Goal: Find contact information: Find contact information

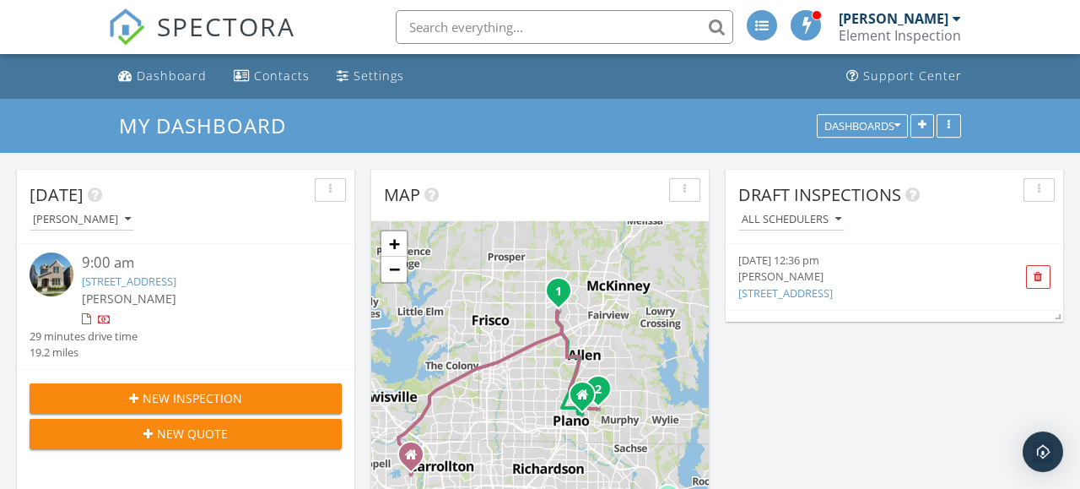
click link "7111 Daytona Mews , Rowlett, TX 75088"
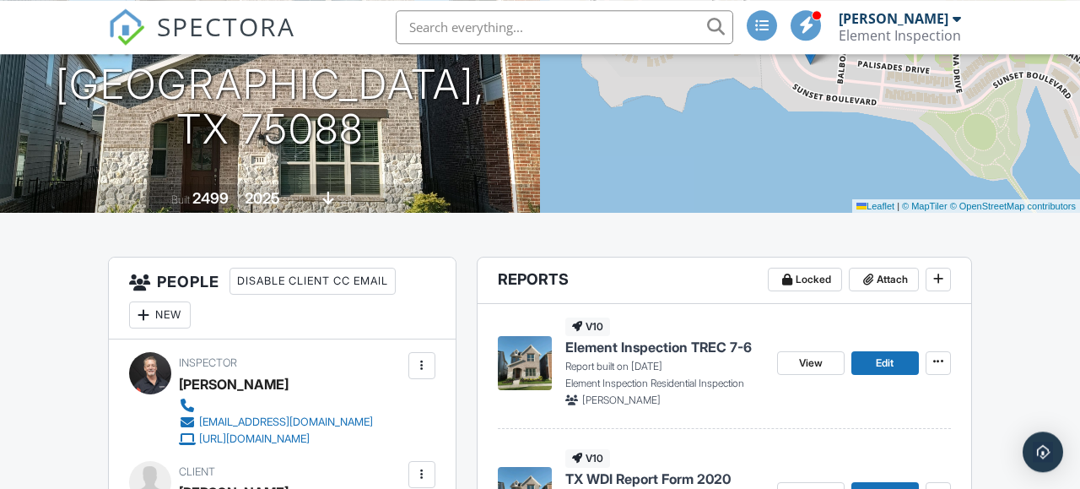
scroll to position [351, 0]
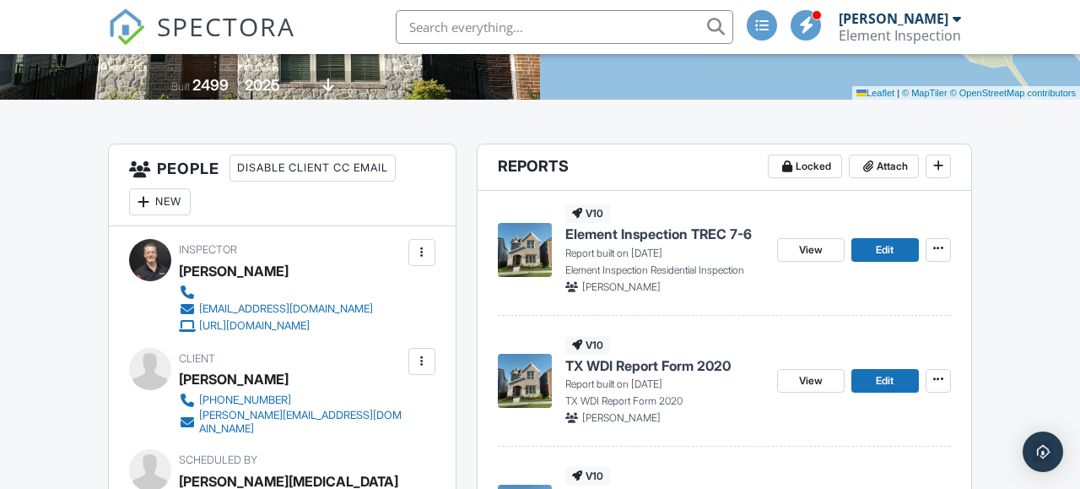
click at [622, 233] on span "Element Inspection TREC 7-6" at bounding box center [658, 234] width 187 height 19
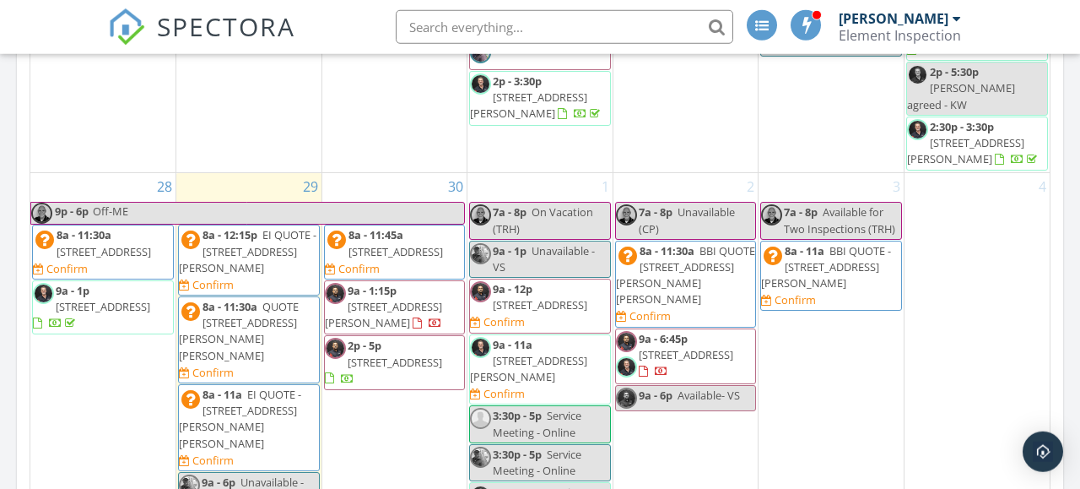
scroll to position [878, 0]
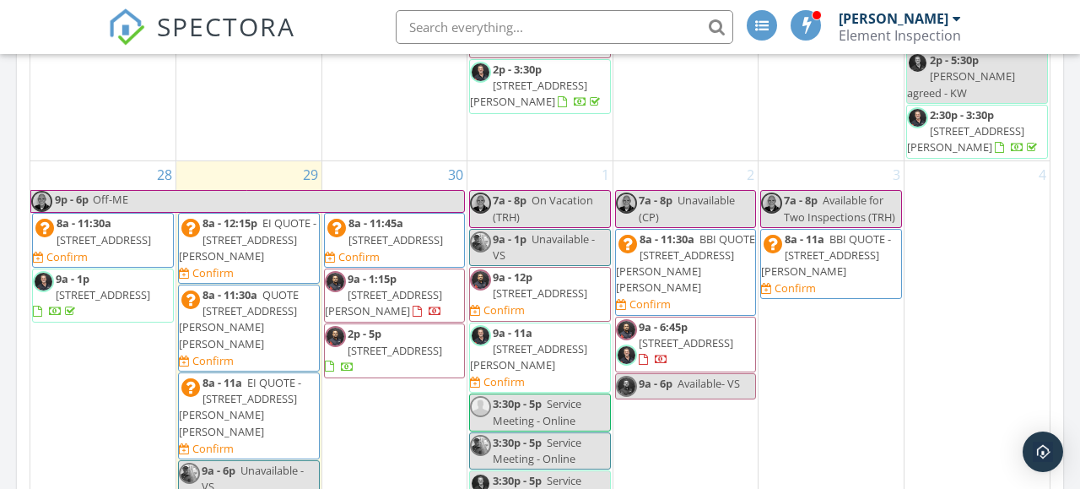
click at [391, 215] on span "8a - 11:45a 8017 Donegal Ln, Fort Worth 76180 Confirm" at bounding box center [395, 240] width 140 height 50
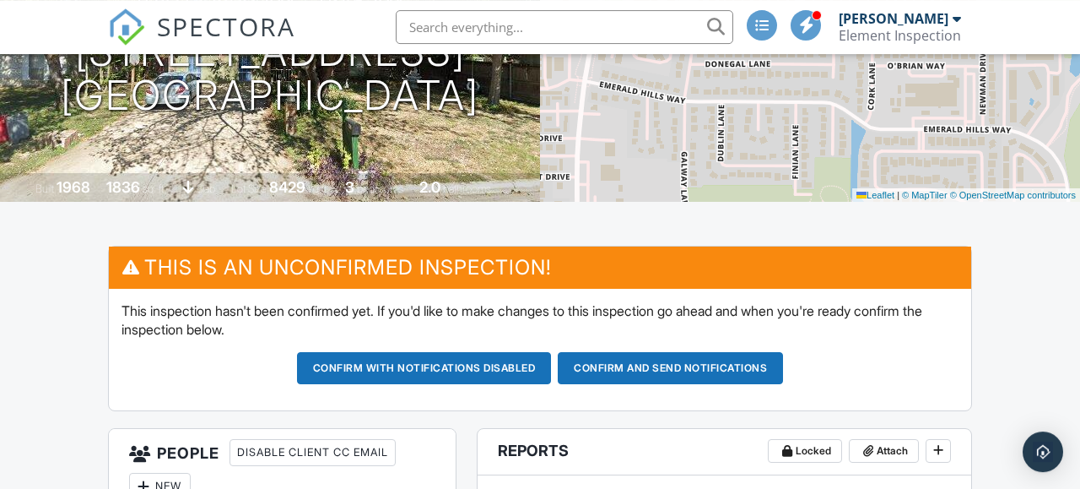
scroll to position [88, 0]
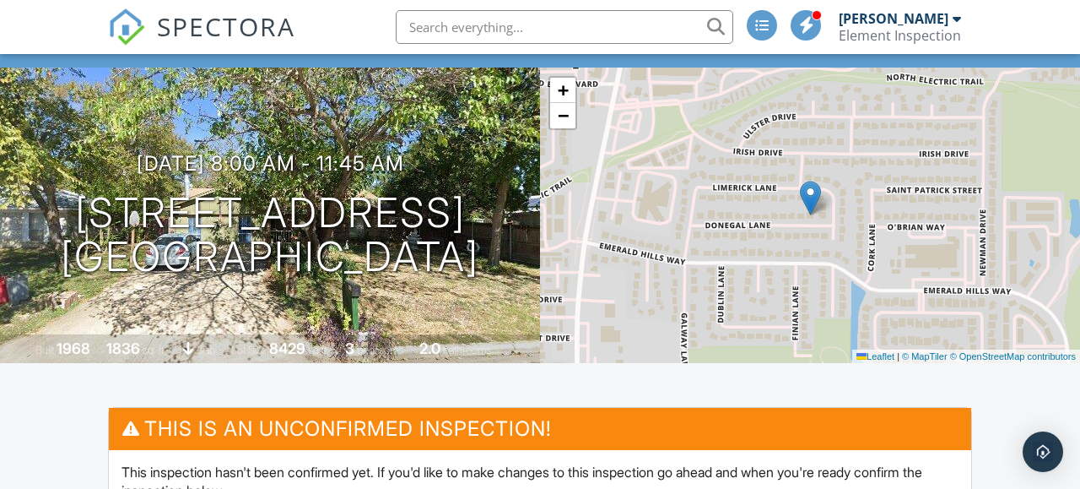
drag, startPoint x: 84, startPoint y: 211, endPoint x: 529, endPoint y: 277, distance: 449.6
click at [529, 277] on div "09/30/2025 8:00 am - 11:45 am 8017 Donegal Ln Fort Worth, TX 76180" at bounding box center [270, 215] width 540 height 127
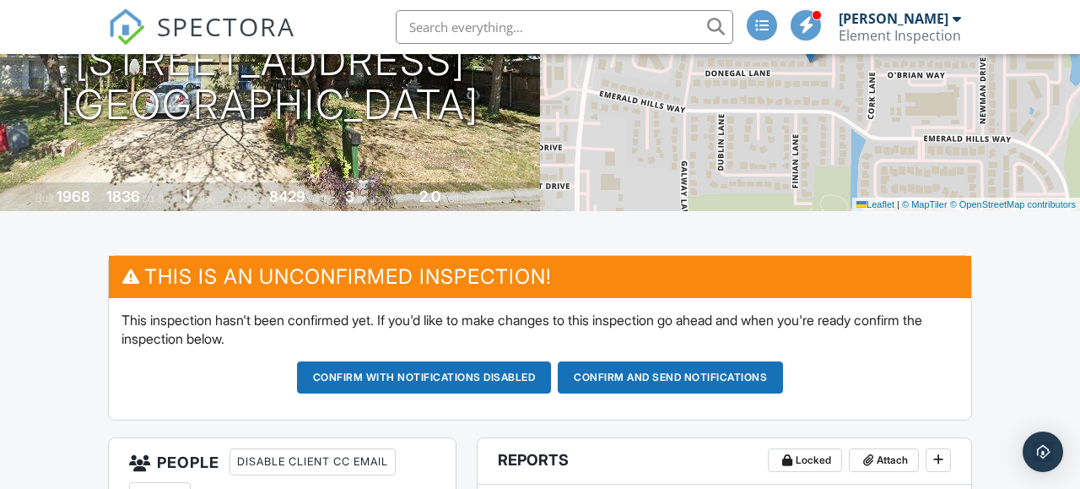
scroll to position [0, 0]
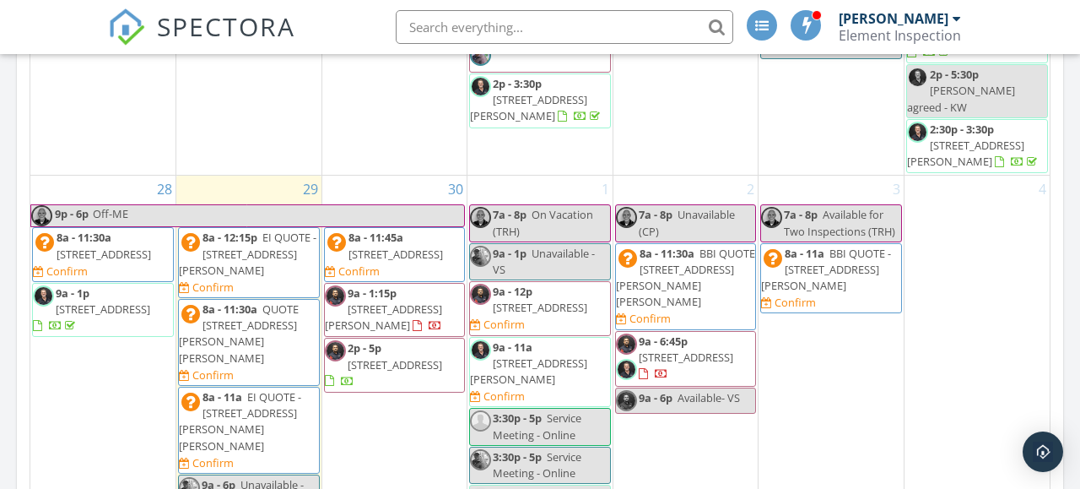
scroll to position [1481, 0]
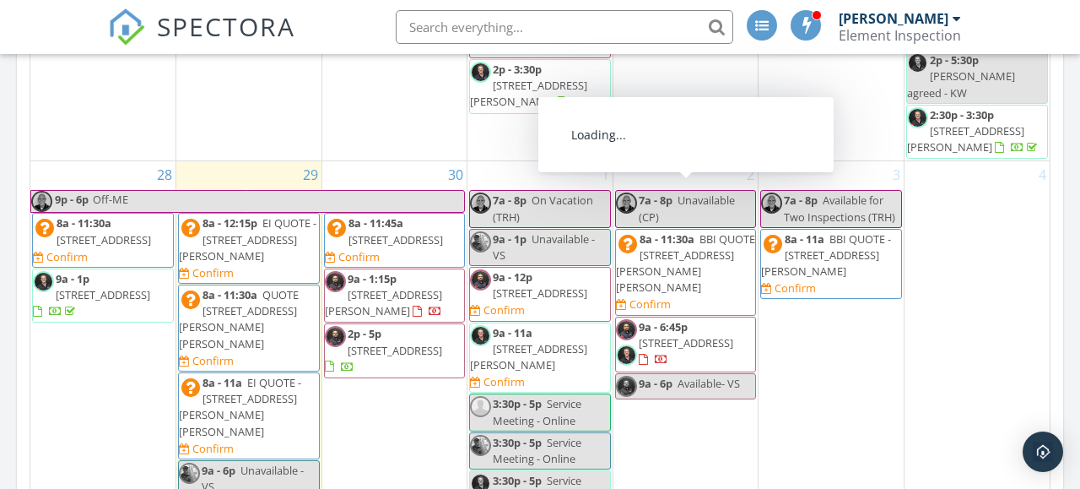
click at [681, 319] on span "9a - 6:45p" at bounding box center [663, 326] width 49 height 15
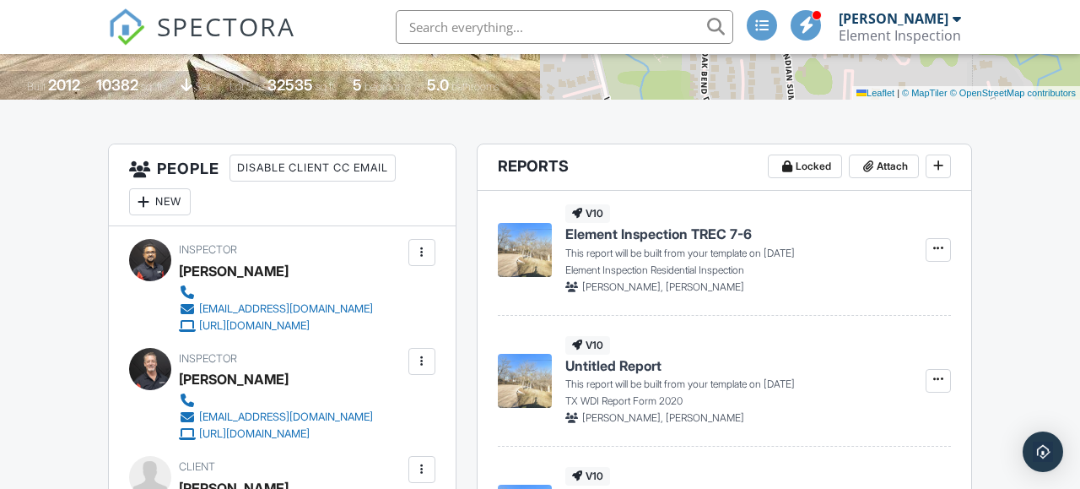
scroll to position [88, 0]
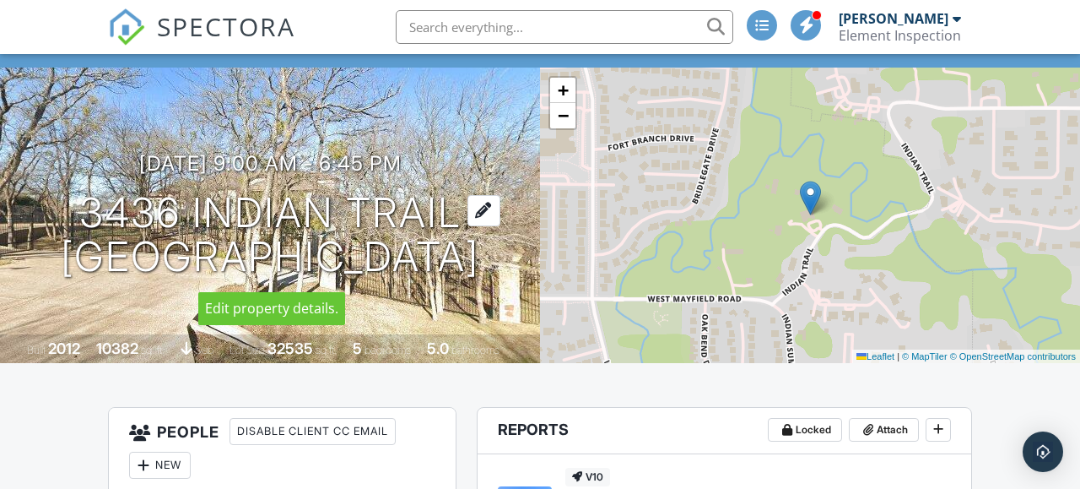
drag, startPoint x: 80, startPoint y: 208, endPoint x: 482, endPoint y: 271, distance: 406.6
click at [479, 271] on h1 "3436 Indian Trail Arlington, TX 76016" at bounding box center [270, 235] width 419 height 89
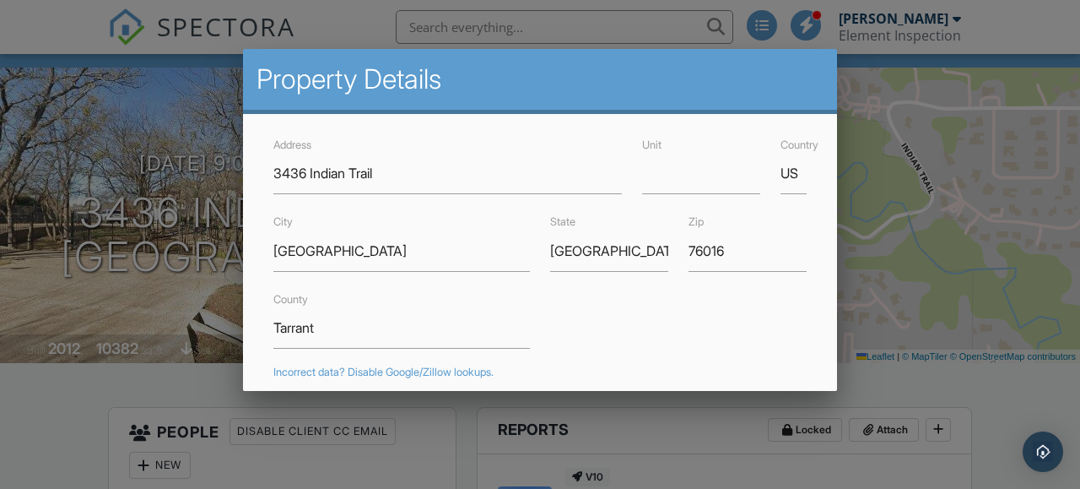
click at [49, 189] on div at bounding box center [540, 221] width 1080 height 611
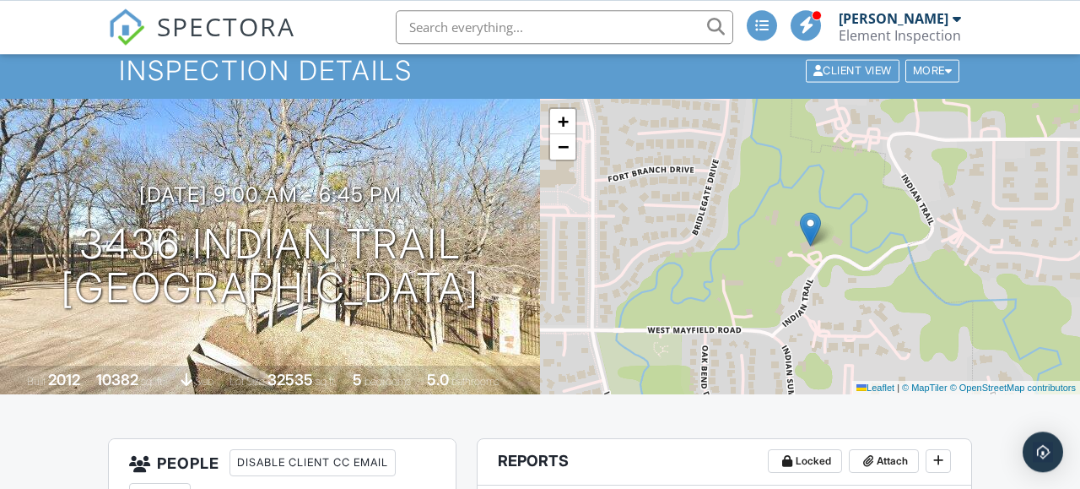
scroll to position [0, 0]
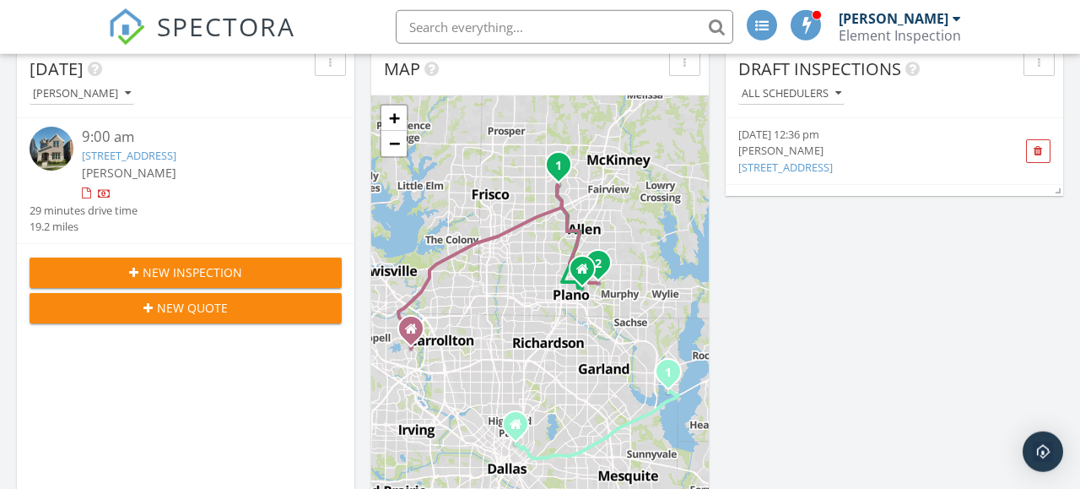
scroll to position [88, 0]
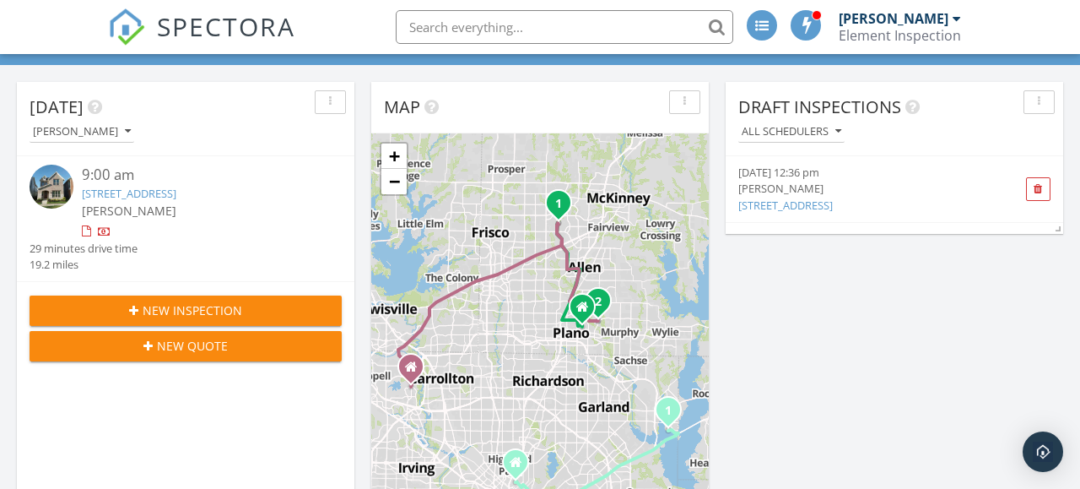
click at [455, 25] on input "text" at bounding box center [565, 27] width 338 height 34
paste input "[PERSON_NAME]"
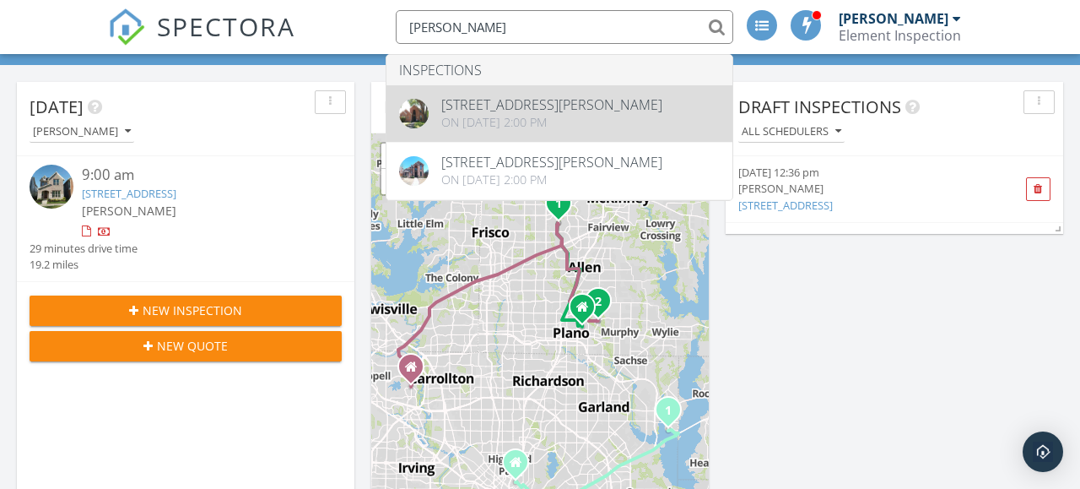
type input "[PERSON_NAME]"
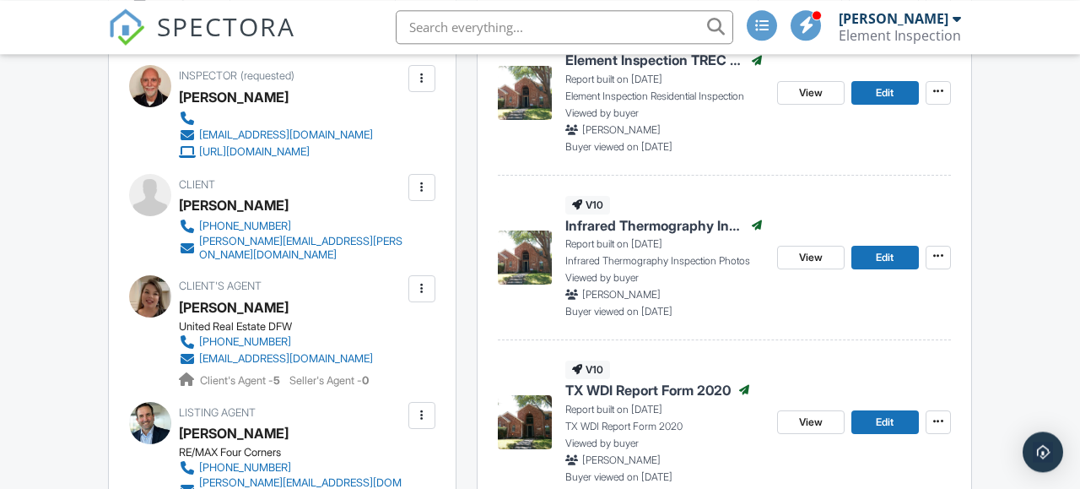
scroll to position [527, 0]
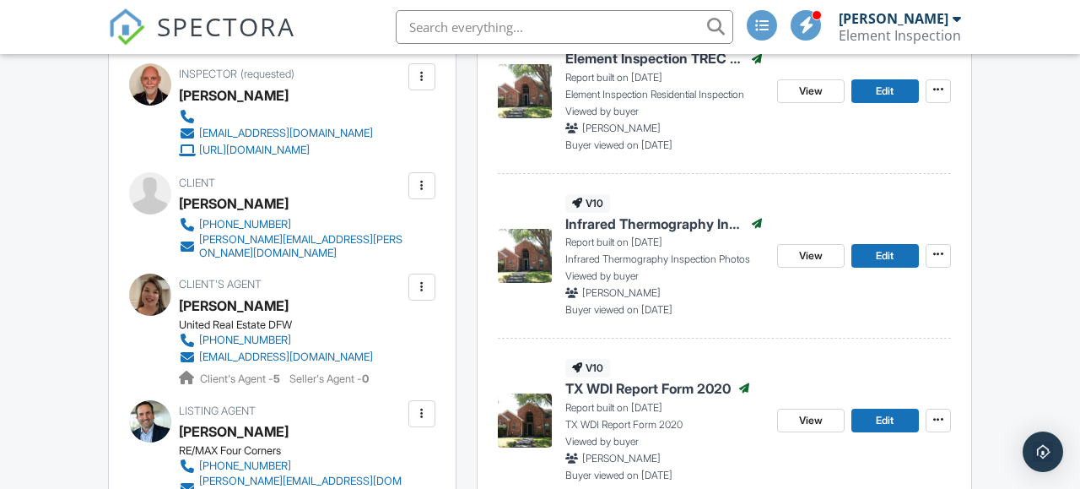
click at [331, 242] on div "[PHONE_NUMBER] [PERSON_NAME][EMAIL_ADDRESS][PERSON_NAME][DOMAIN_NAME]" at bounding box center [298, 238] width 239 height 44
click at [485, 28] on input "text" at bounding box center [565, 27] width 338 height 34
paste input "Teresa Turner"
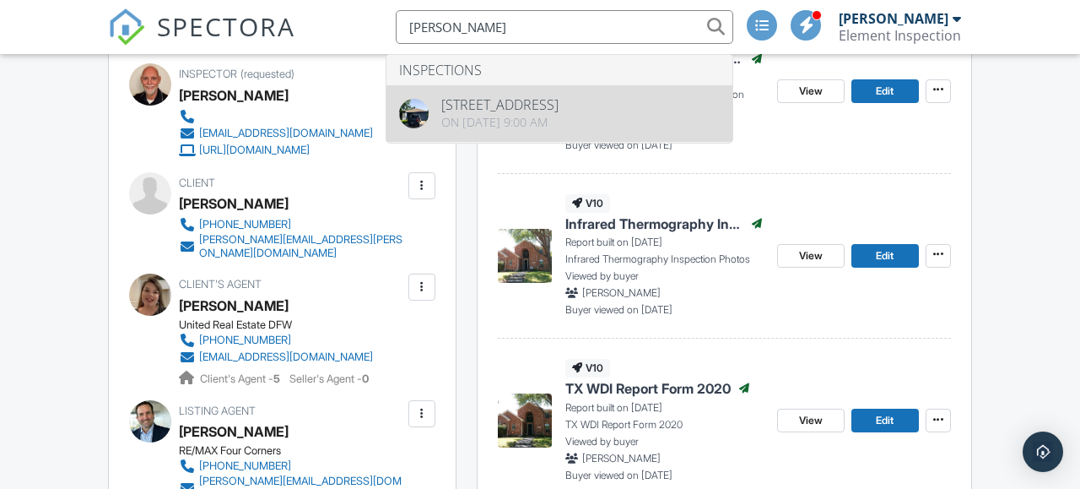
type input "Teresa Turner"
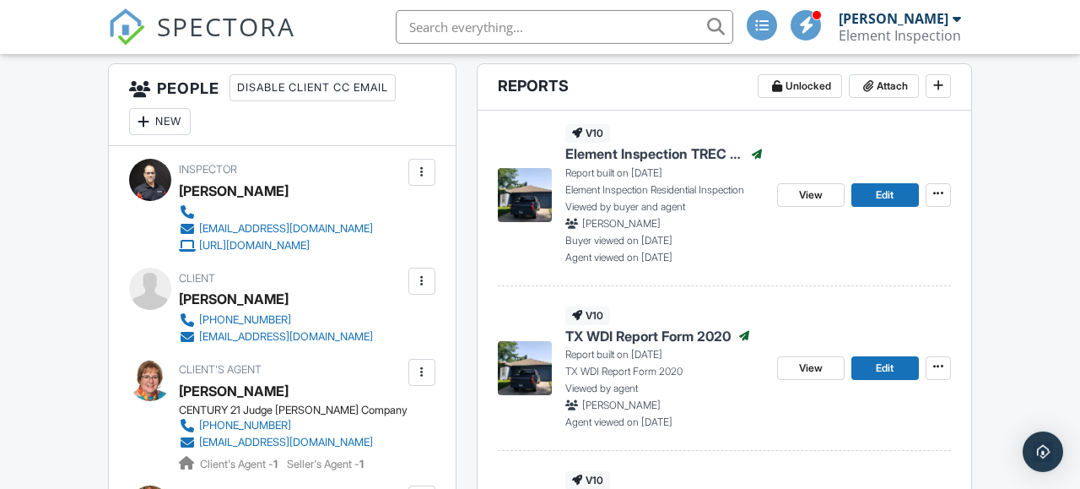
scroll to position [439, 0]
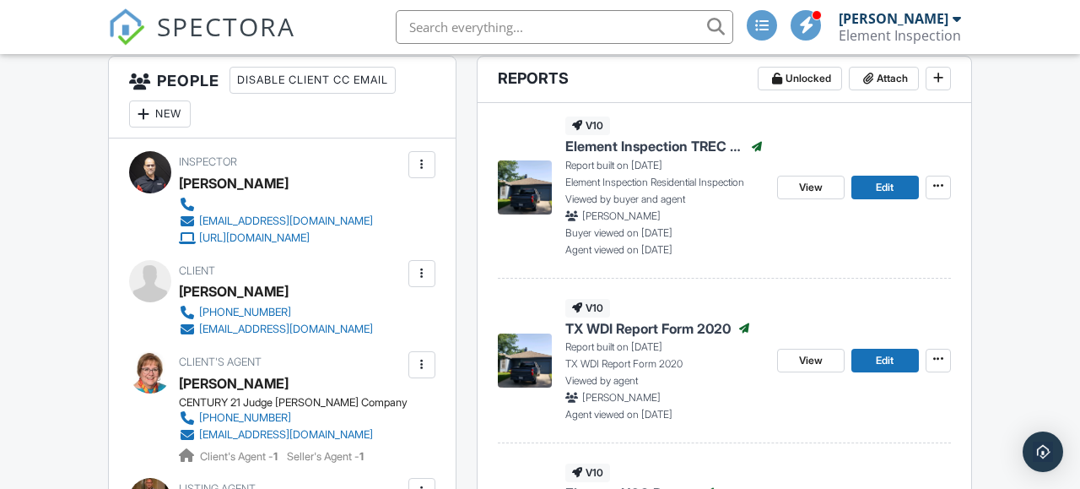
click at [317, 328] on div "[PHONE_NUMBER] [EMAIL_ADDRESS][DOMAIN_NAME]" at bounding box center [283, 321] width 208 height 34
click at [450, 25] on input "text" at bounding box center [565, 27] width 338 height 34
paste input "Attached is information about a new product we are offering to our clients. Thi…"
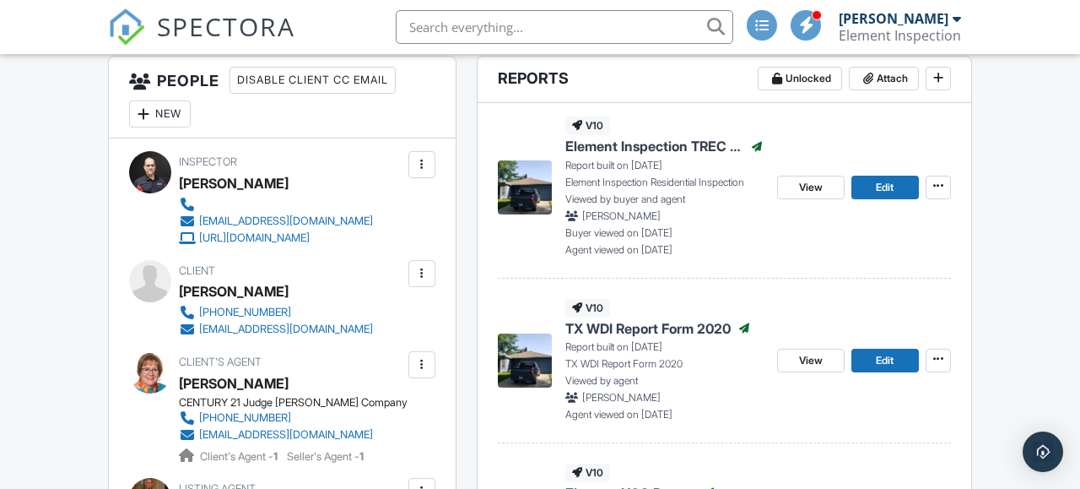
type input "Attached is information about a new product we are offering to our clients. Thi…"
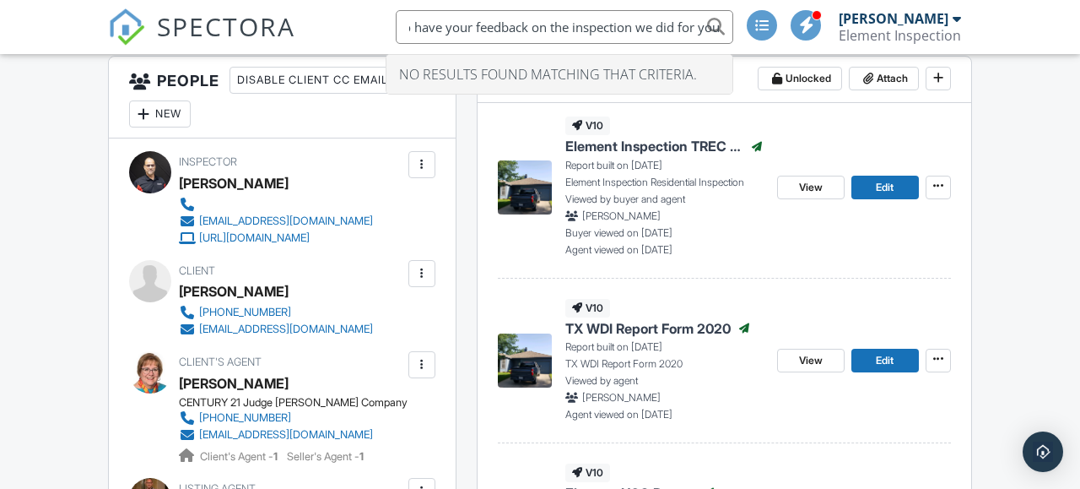
click at [621, 20] on input "Attached is information about a new product we are offering to our clients. Thi…" at bounding box center [565, 27] width 338 height 34
click at [620, 19] on input "Attached is information about a new product we are offering to our clients. Thi…" at bounding box center [565, 27] width 338 height 34
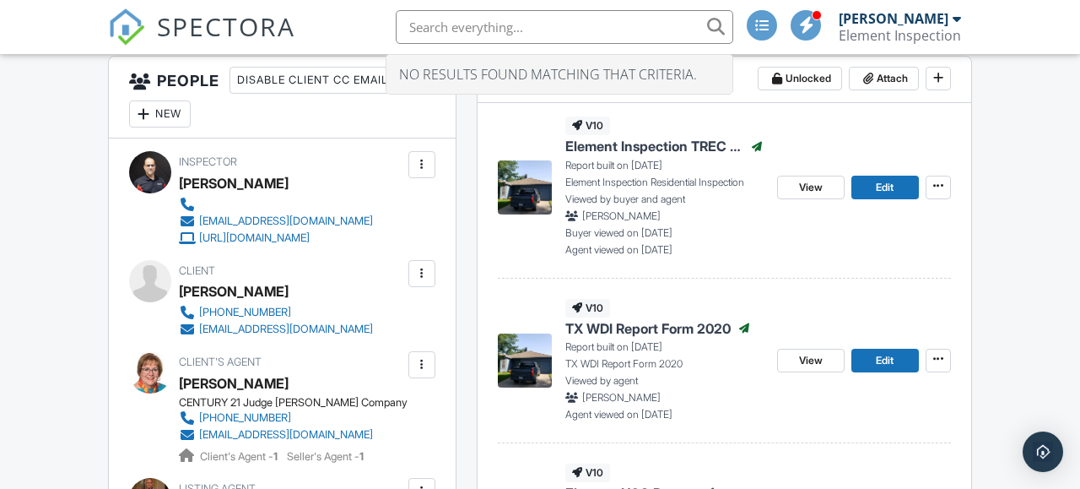
scroll to position [0, 0]
click at [449, 28] on input "text" at bounding box center [565, 27] width 338 height 34
paste input "Pavan Malu"
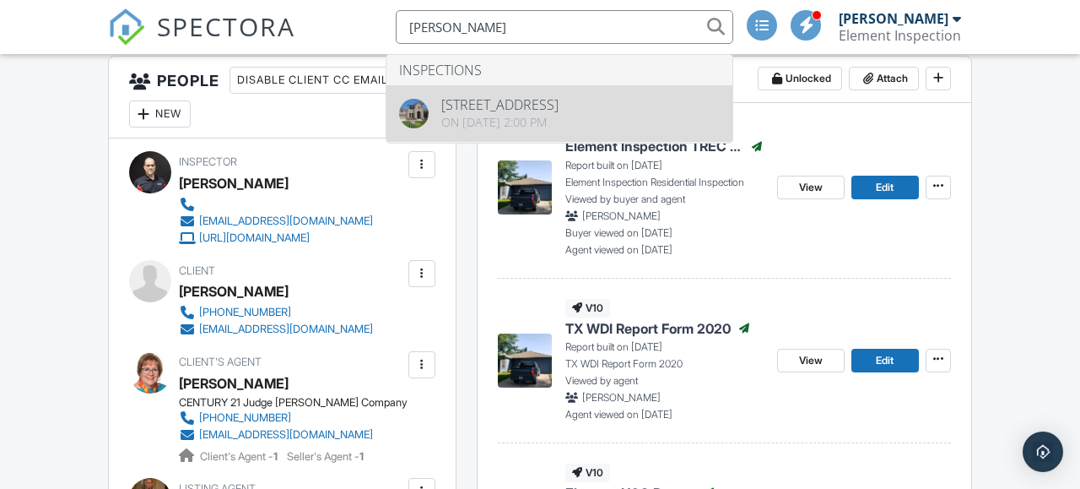
type input "Pavan Malu"
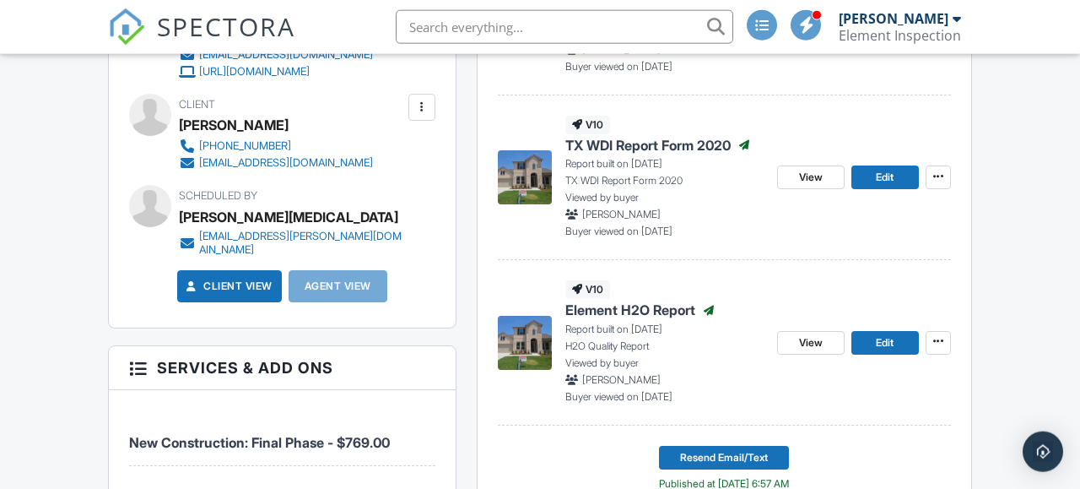
scroll to position [878, 0]
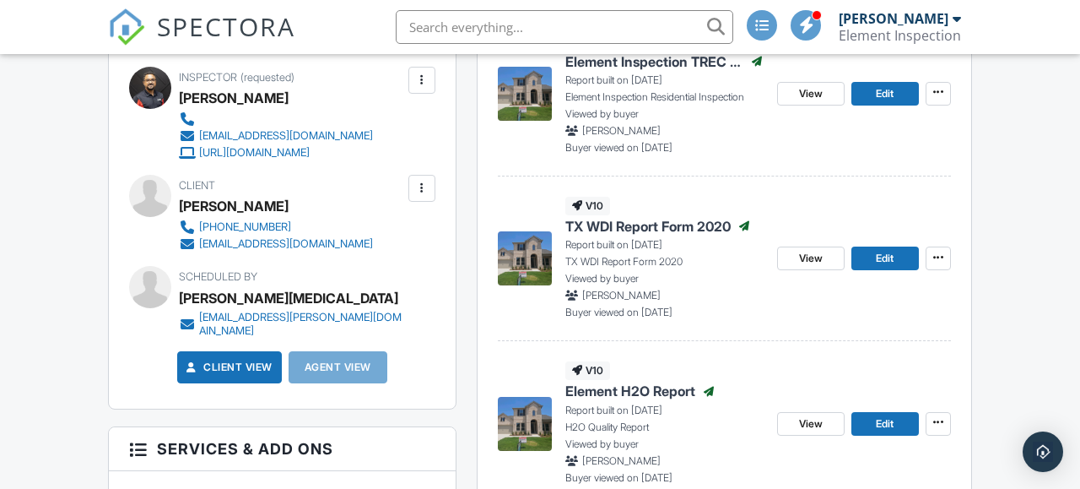
click at [349, 252] on div "[PHONE_NUMBER] [EMAIL_ADDRESS][DOMAIN_NAME]" at bounding box center [283, 236] width 208 height 34
click at [349, 252] on div "972-215-9999 pavanmalu1982@gmail.com" at bounding box center [283, 236] width 208 height 34
click at [454, 33] on input "text" at bounding box center [565, 27] width 338 height 34
paste input "[PERSON_NAME]"
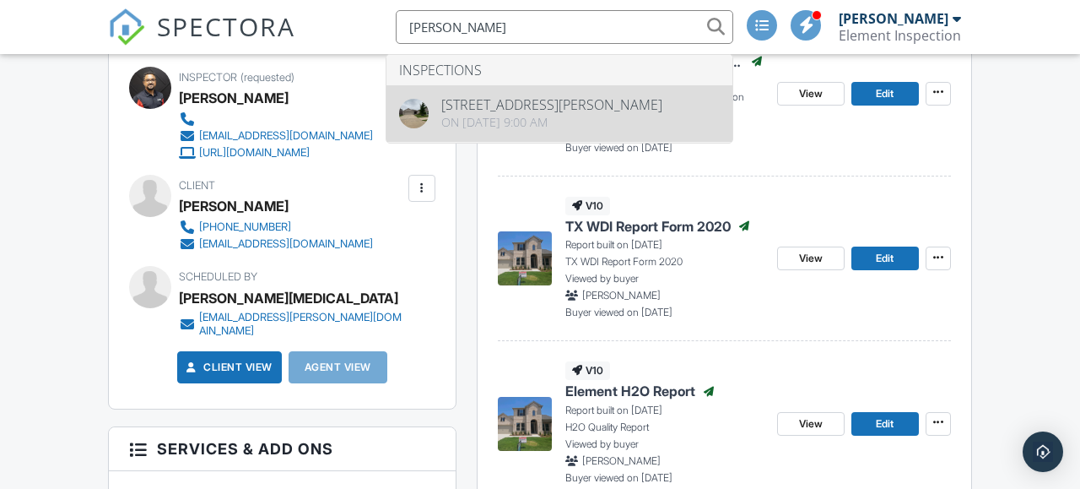
type input "[PERSON_NAME]"
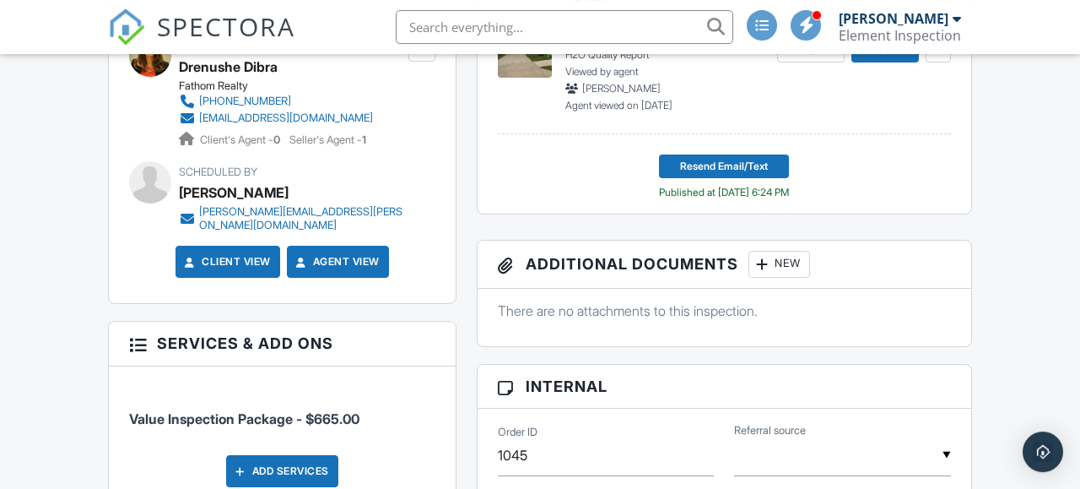
scroll to position [966, 0]
